Goal: Task Accomplishment & Management: Manage account settings

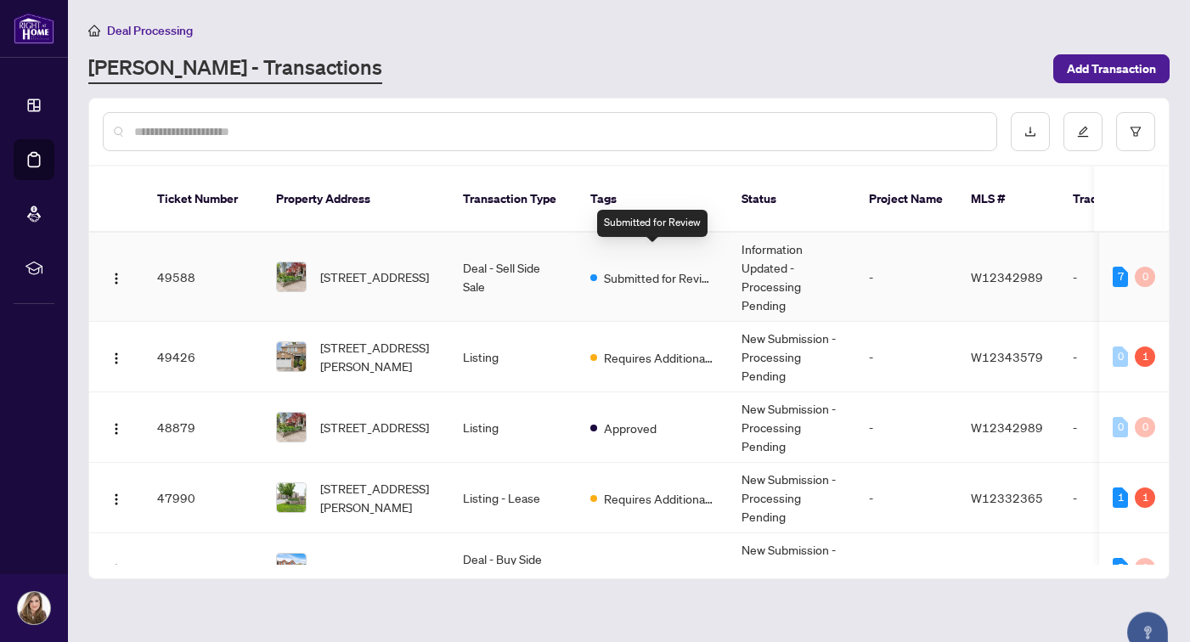
click at [642, 268] on span "Submitted for Review" at bounding box center [659, 277] width 110 height 19
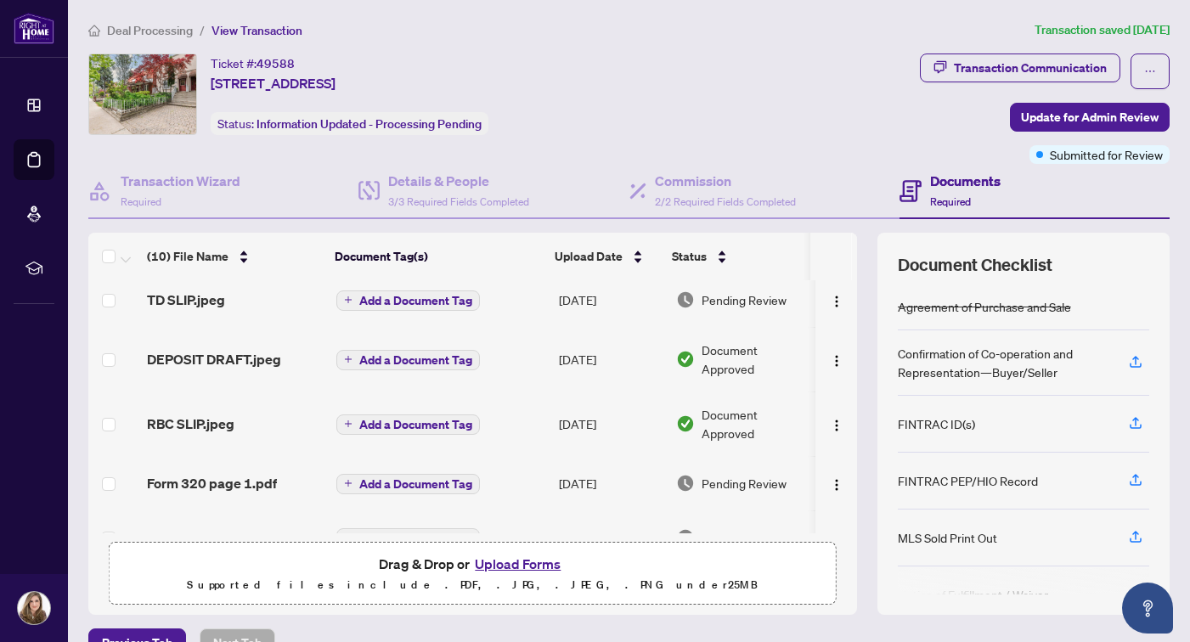
scroll to position [173, 0]
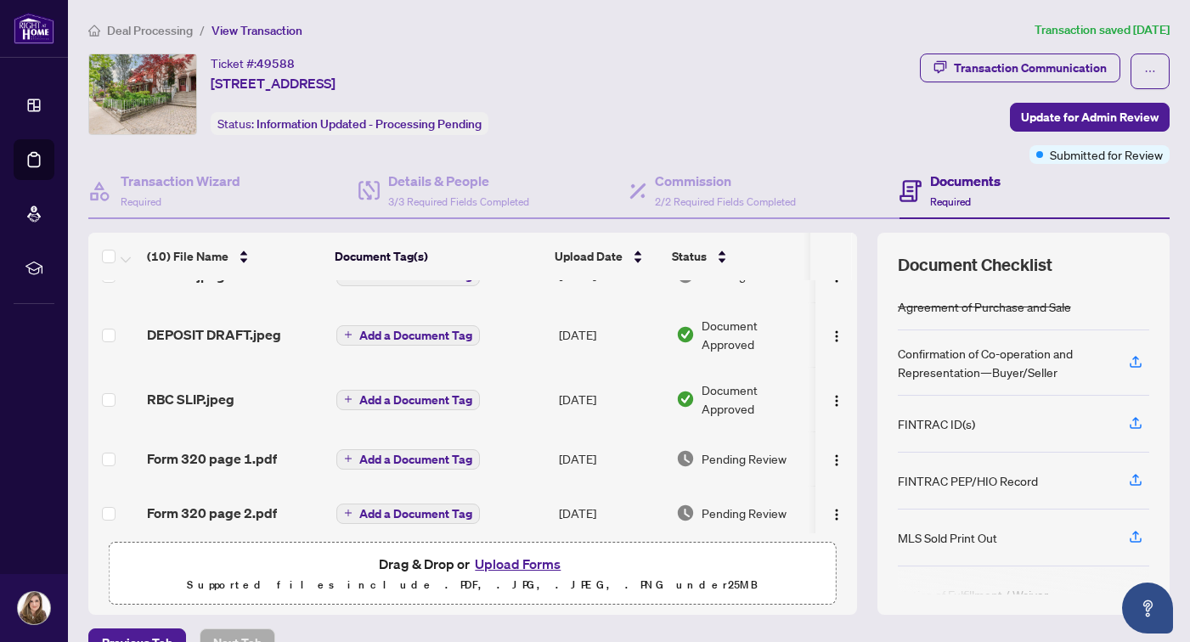
click at [533, 563] on button "Upload Forms" at bounding box center [518, 564] width 96 height 22
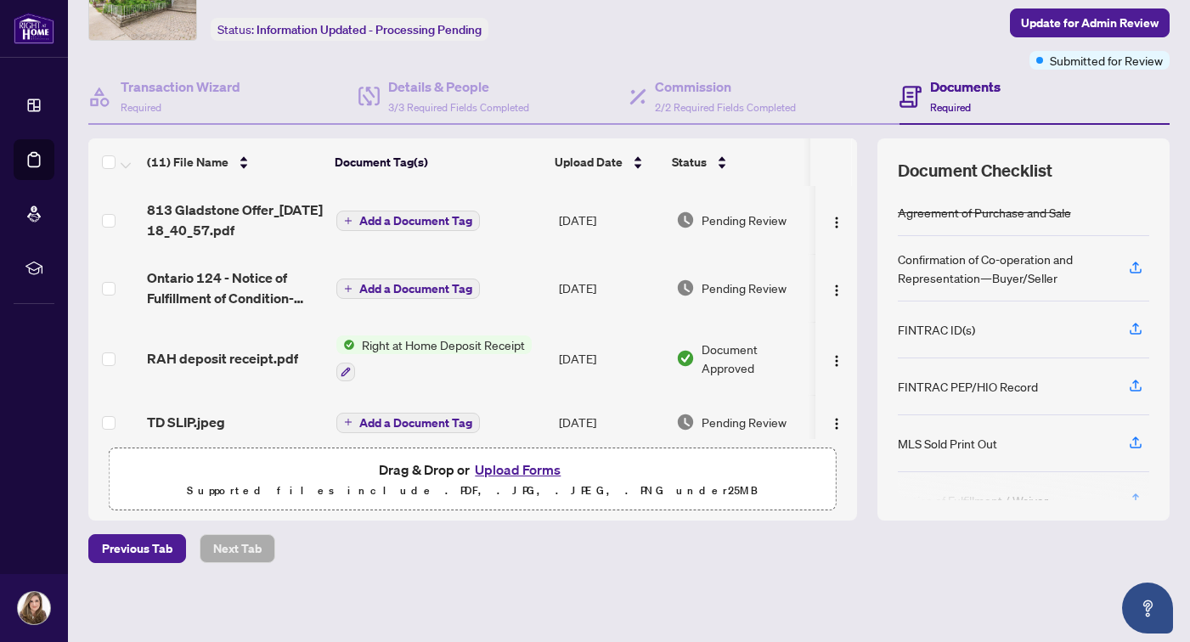
scroll to position [0, 0]
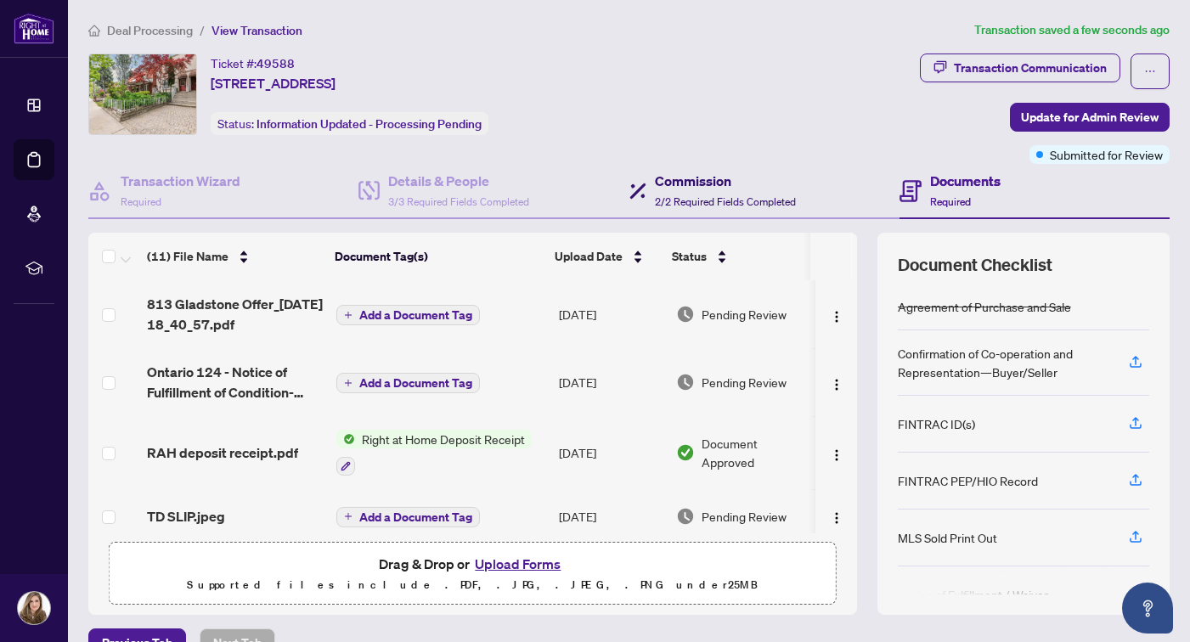
click at [703, 189] on h4 "Commission" at bounding box center [725, 181] width 141 height 20
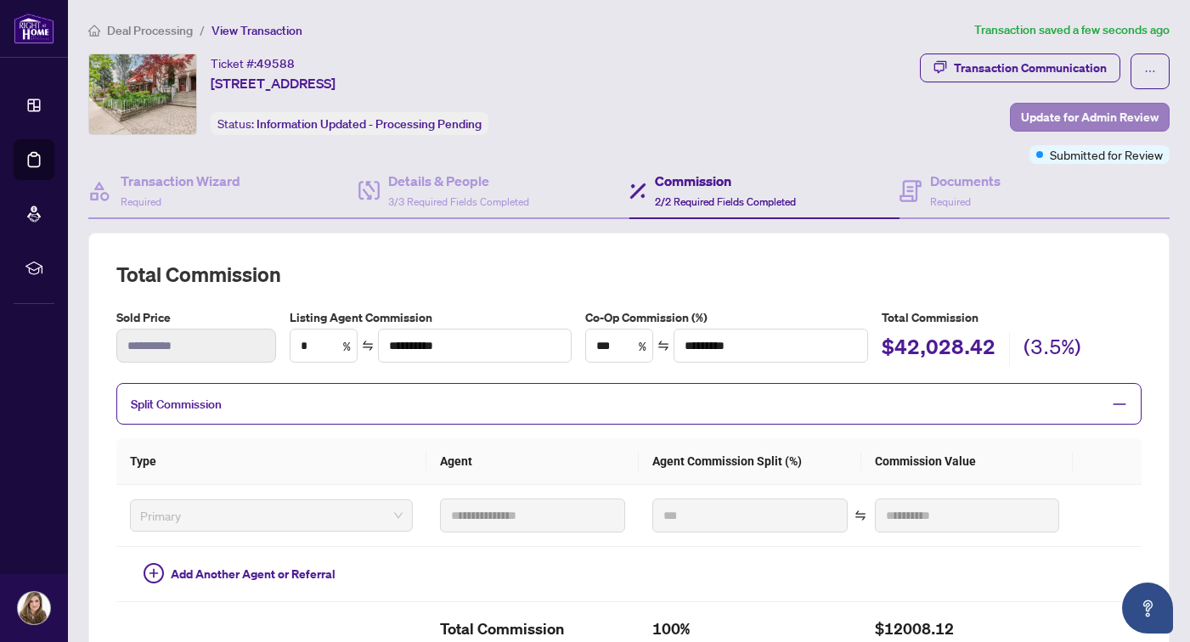
click at [1097, 116] on span "Update for Admin Review" at bounding box center [1090, 117] width 138 height 27
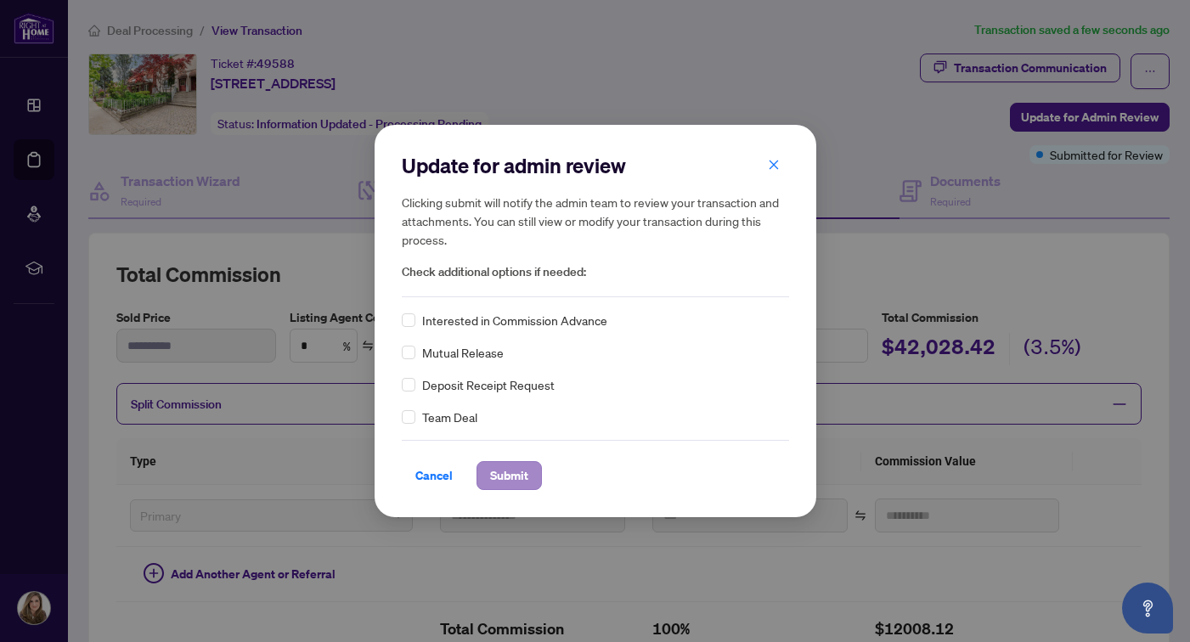
click at [524, 470] on span "Submit" at bounding box center [509, 475] width 38 height 27
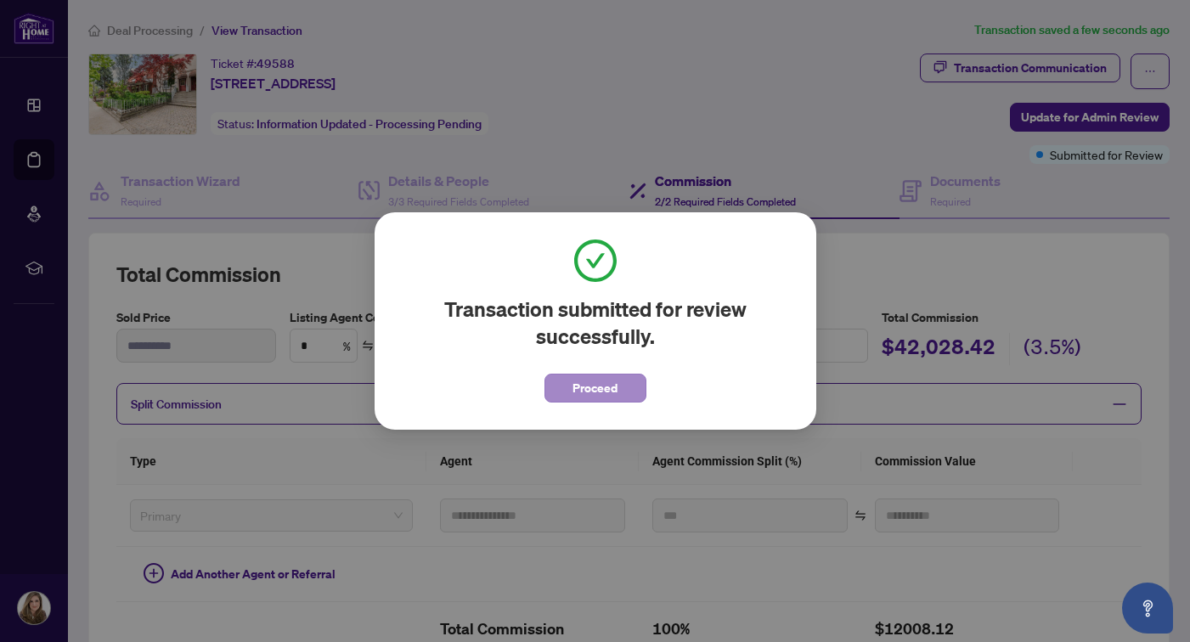
click at [590, 390] on span "Proceed" at bounding box center [595, 388] width 45 height 27
